Goal: Task Accomplishment & Management: Use online tool/utility

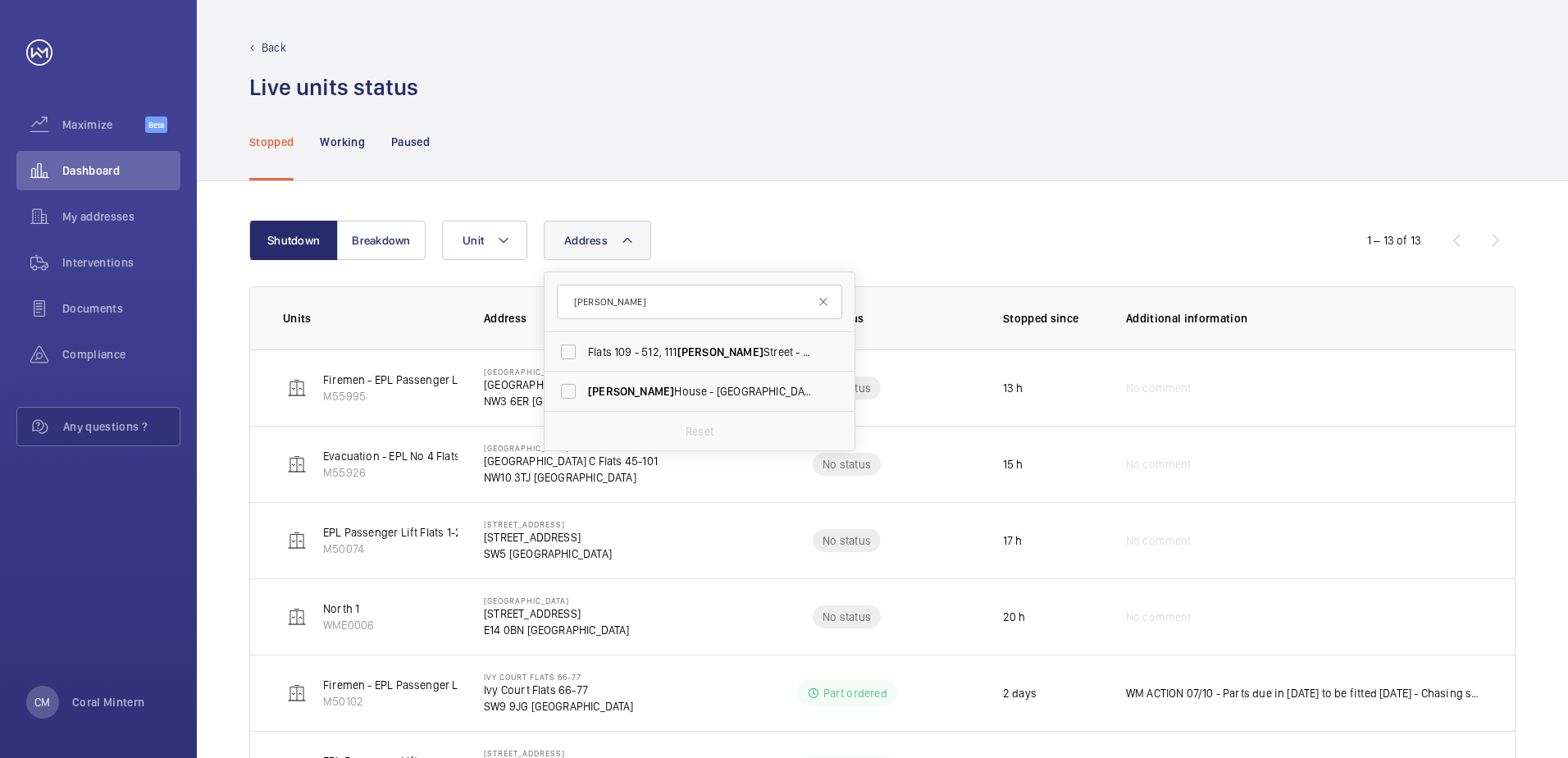
type input "[PERSON_NAME]"
drag, startPoint x: 649, startPoint y: 353, endPoint x: 686, endPoint y: 398, distance: 58.3
click at [686, 398] on ul "Flats [STREET_ADDRESS][PERSON_NAME][PERSON_NAME] [PERSON_NAME] House - [GEOGRAP…" at bounding box center [699, 372] width 310 height 78
click at [686, 398] on span "[PERSON_NAME][GEOGRAPHIC_DATA] - [STREET_ADDRESS][PERSON_NAME]" at bounding box center [701, 391] width 226 height 17
click at [584, 398] on input "[PERSON_NAME][GEOGRAPHIC_DATA] - [STREET_ADDRESS][PERSON_NAME]" at bounding box center [567, 390] width 33 height 33
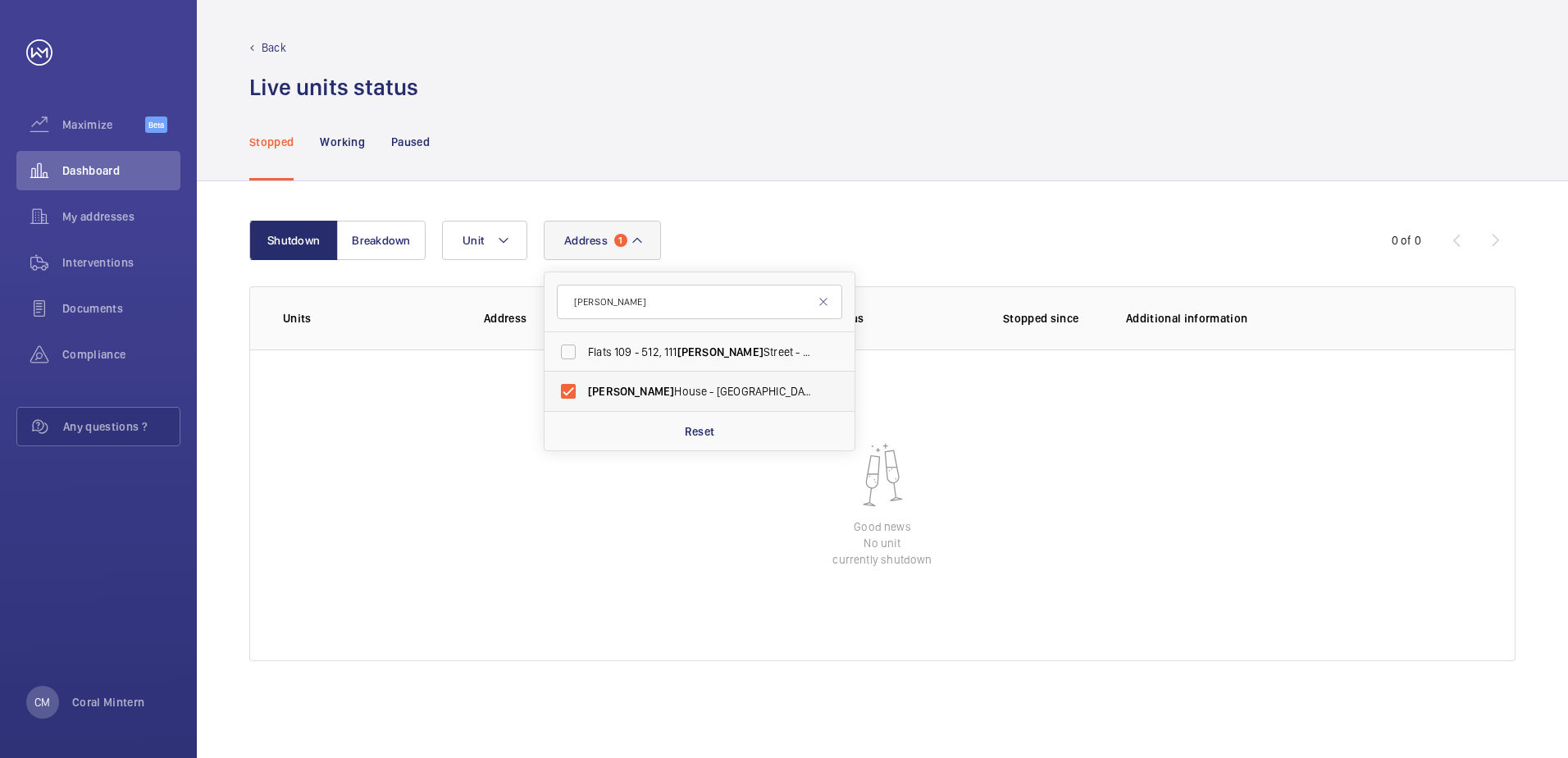
click at [617, 402] on label "[PERSON_NAME][GEOGRAPHIC_DATA] - [STREET_ADDRESS][PERSON_NAME]" at bounding box center [687, 391] width 286 height 39
click at [584, 402] on input "[PERSON_NAME][GEOGRAPHIC_DATA] - [STREET_ADDRESS][PERSON_NAME]" at bounding box center [567, 390] width 33 height 33
checkbox input "false"
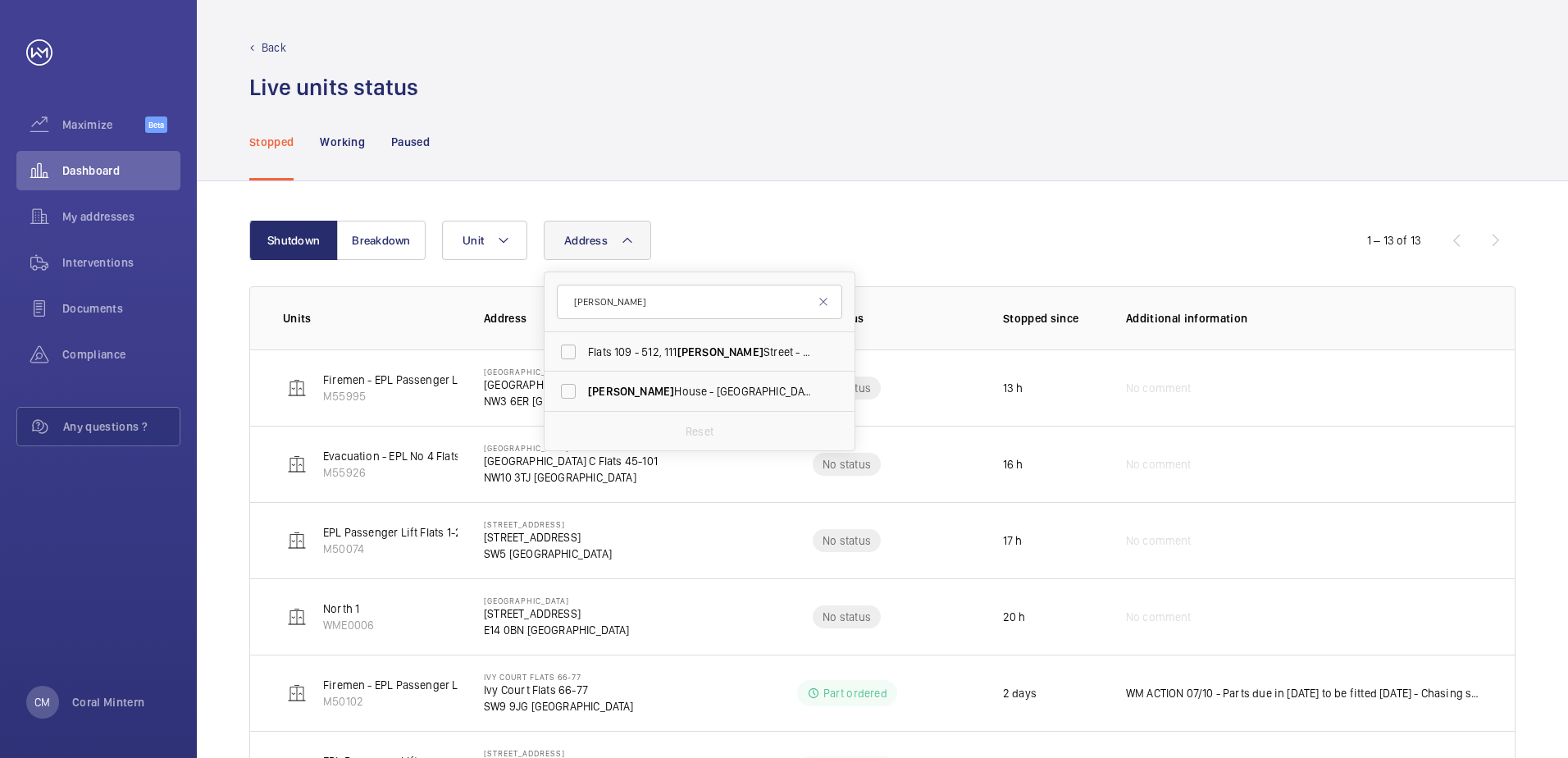
click at [920, 138] on div "Stopped Working Paused" at bounding box center [882, 141] width 1266 height 77
